Goal: Information Seeking & Learning: Learn about a topic

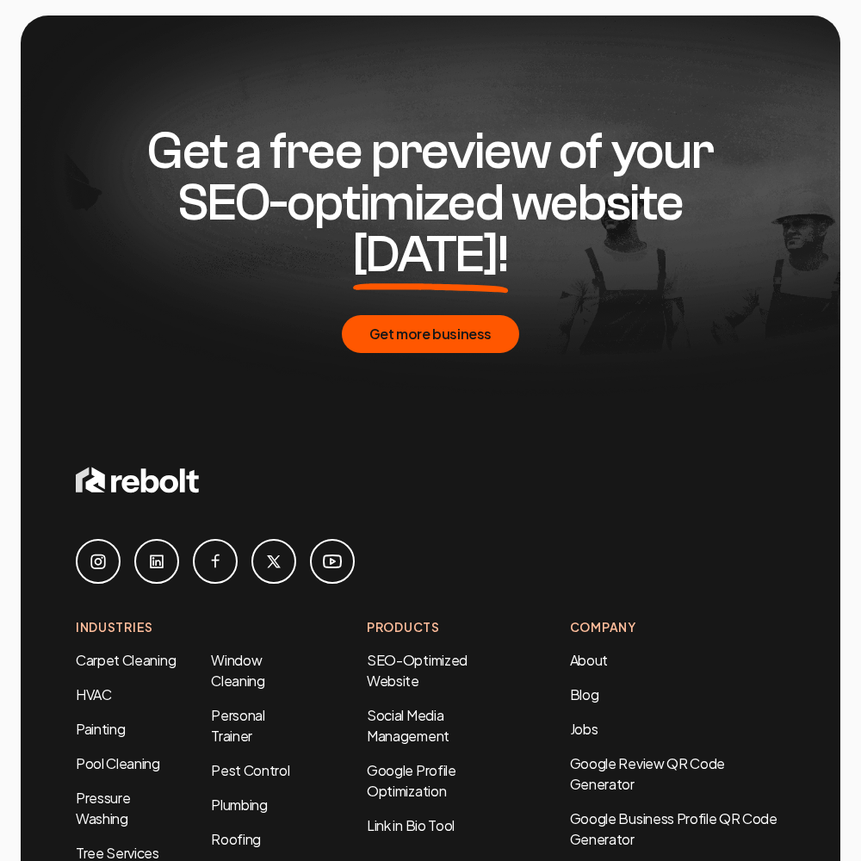
scroll to position [7749, 0]
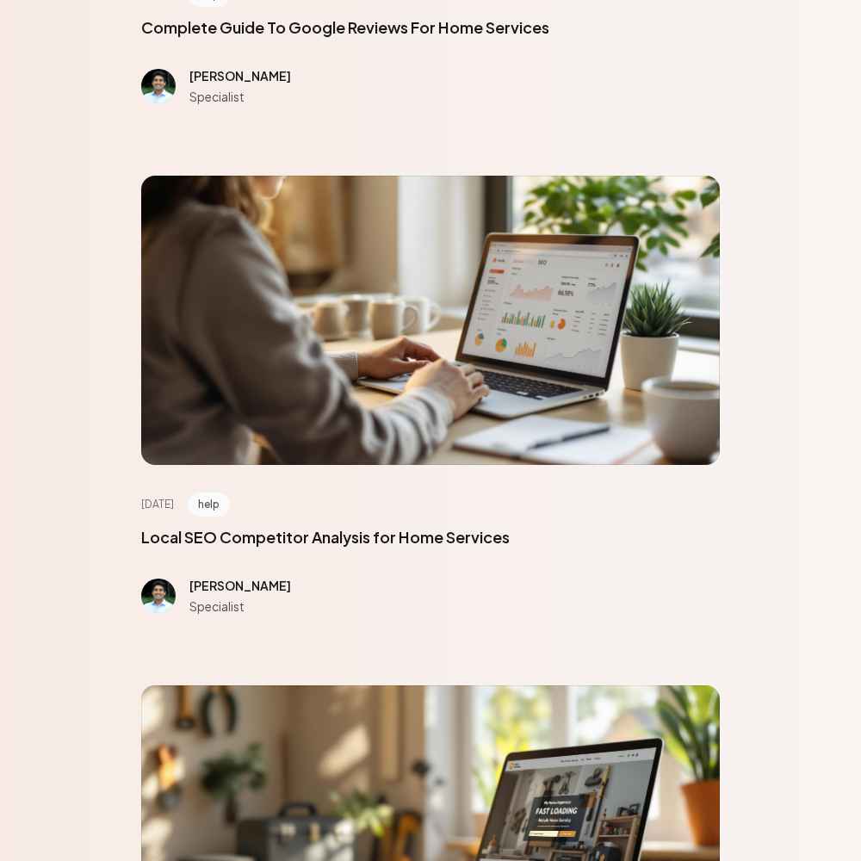
scroll to position [7749, 0]
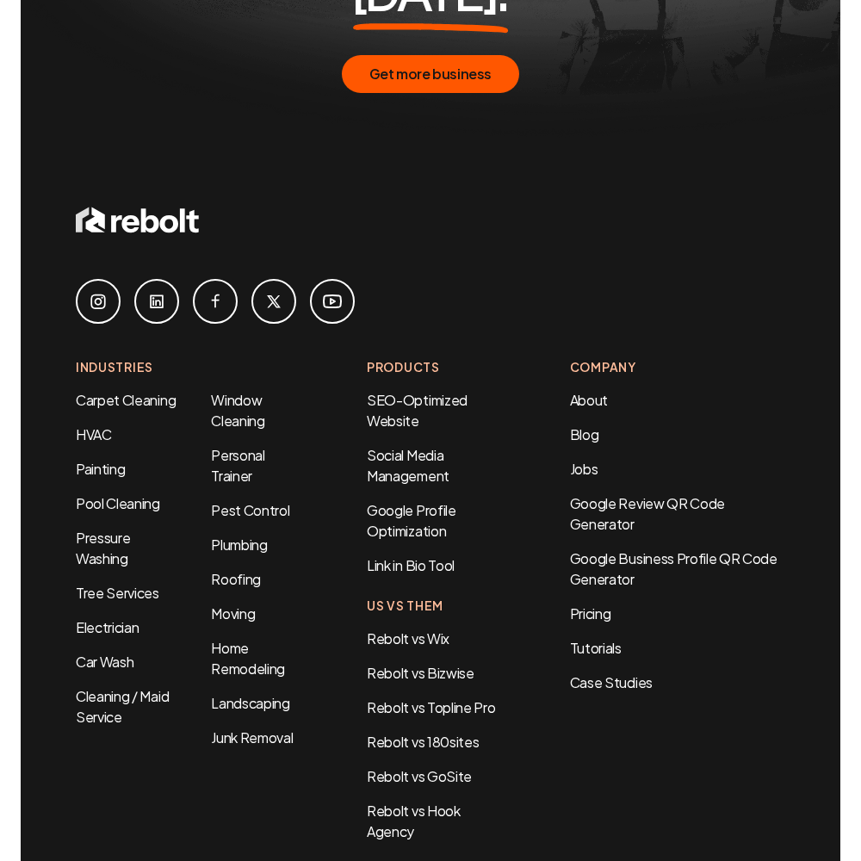
scroll to position [1011, 0]
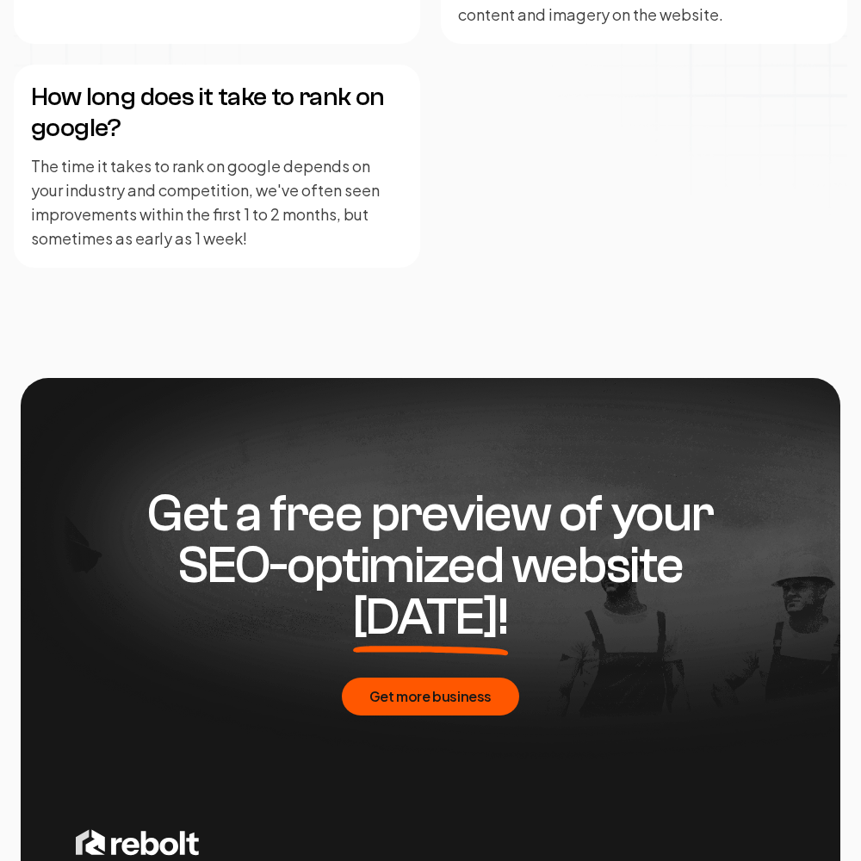
scroll to position [4192, 0]
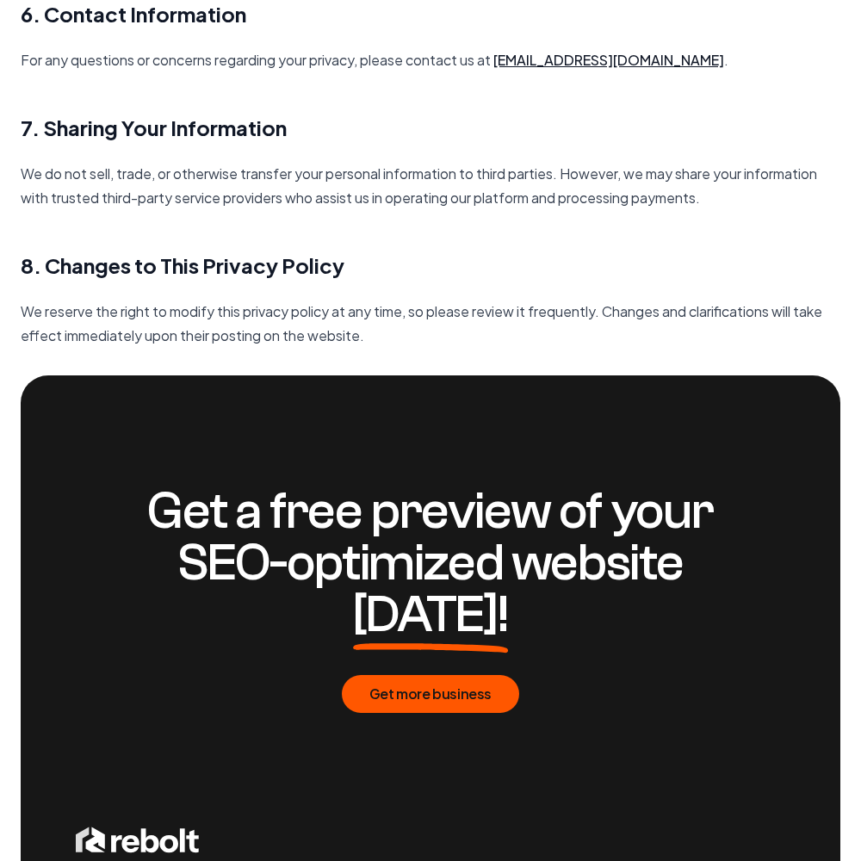
scroll to position [2492, 0]
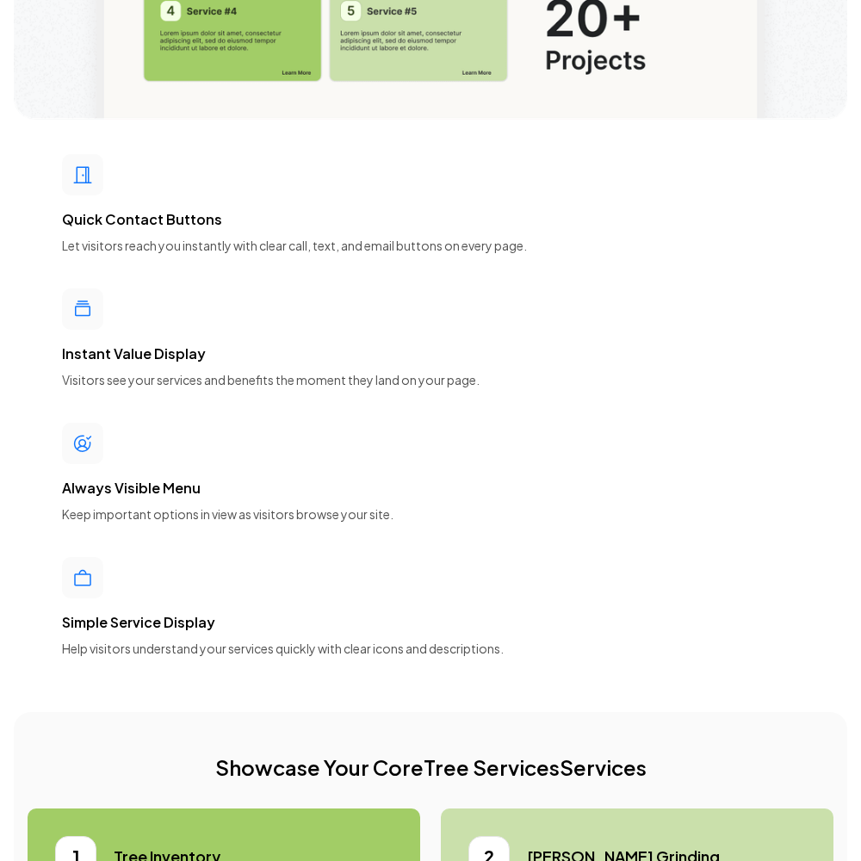
scroll to position [7749, 0]
